Goal: Task Accomplishment & Management: Manage account settings

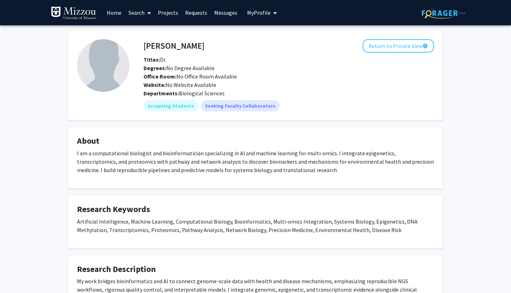
click at [270, 74] on div "Office Room: No Office Room Available" at bounding box center [288, 76] width 301 height 8
click at [329, 153] on p "I am a computational biologist and bioinformatician specializing in AI and mach…" at bounding box center [255, 161] width 357 height 25
drag, startPoint x: 482, startPoint y: 87, endPoint x: 479, endPoint y: 79, distance: 8.5
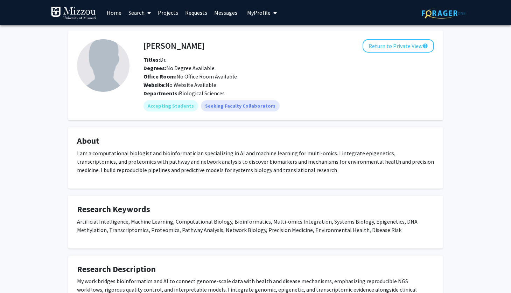
click at [117, 62] on img at bounding box center [103, 65] width 53 height 53
click at [158, 44] on h4 "[PERSON_NAME]" at bounding box center [174, 45] width 61 height 13
click at [403, 48] on button "Return to Private View help" at bounding box center [398, 45] width 71 height 13
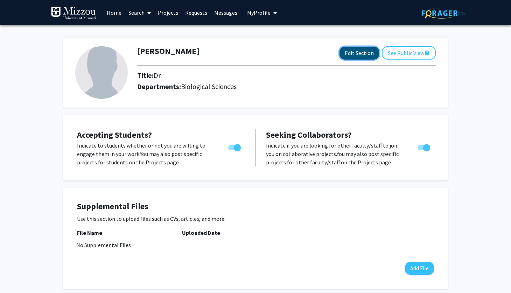
click at [363, 55] on button "Edit Section" at bounding box center [360, 53] width 40 height 13
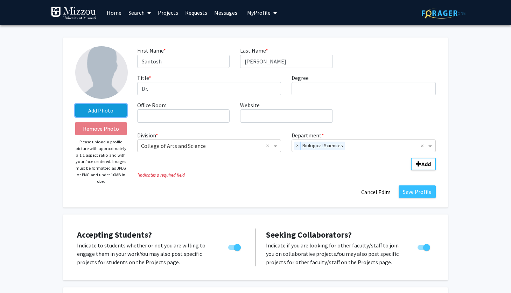
click at [104, 110] on label "Add Photo" at bounding box center [100, 110] width 51 height 13
click at [0, 0] on input "Add Photo" at bounding box center [0, 0] width 0 height 0
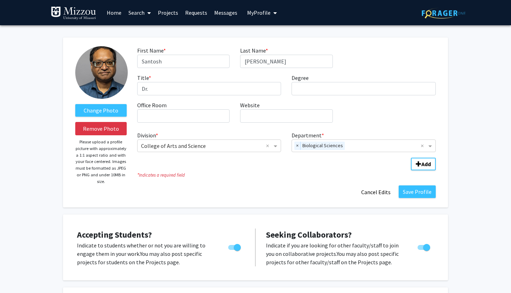
click at [109, 66] on img at bounding box center [101, 72] width 53 height 53
click at [108, 108] on label "Change Photo" at bounding box center [100, 110] width 51 height 13
click at [0, 0] on input "Change Photo" at bounding box center [0, 0] width 0 height 0
